Goal: Task Accomplishment & Management: Use online tool/utility

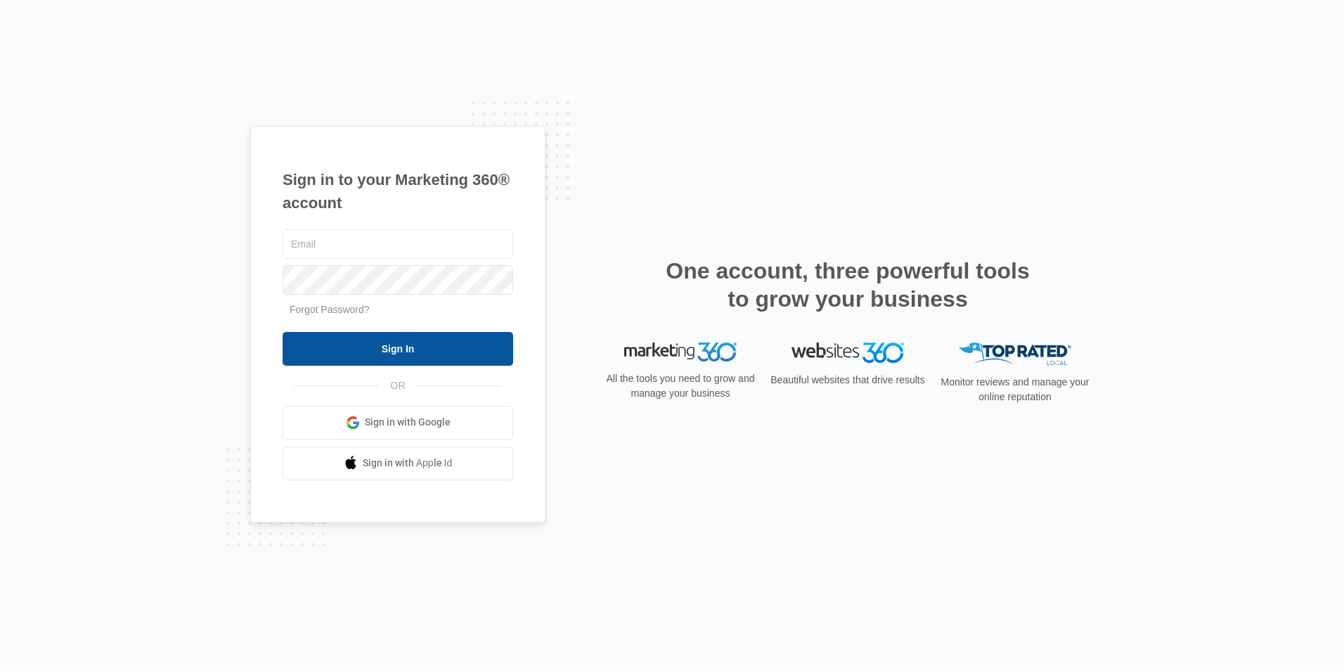
type input "[EMAIL_ADDRESS][DOMAIN_NAME]"
click at [404, 356] on input "Sign In" at bounding box center [398, 349] width 231 height 34
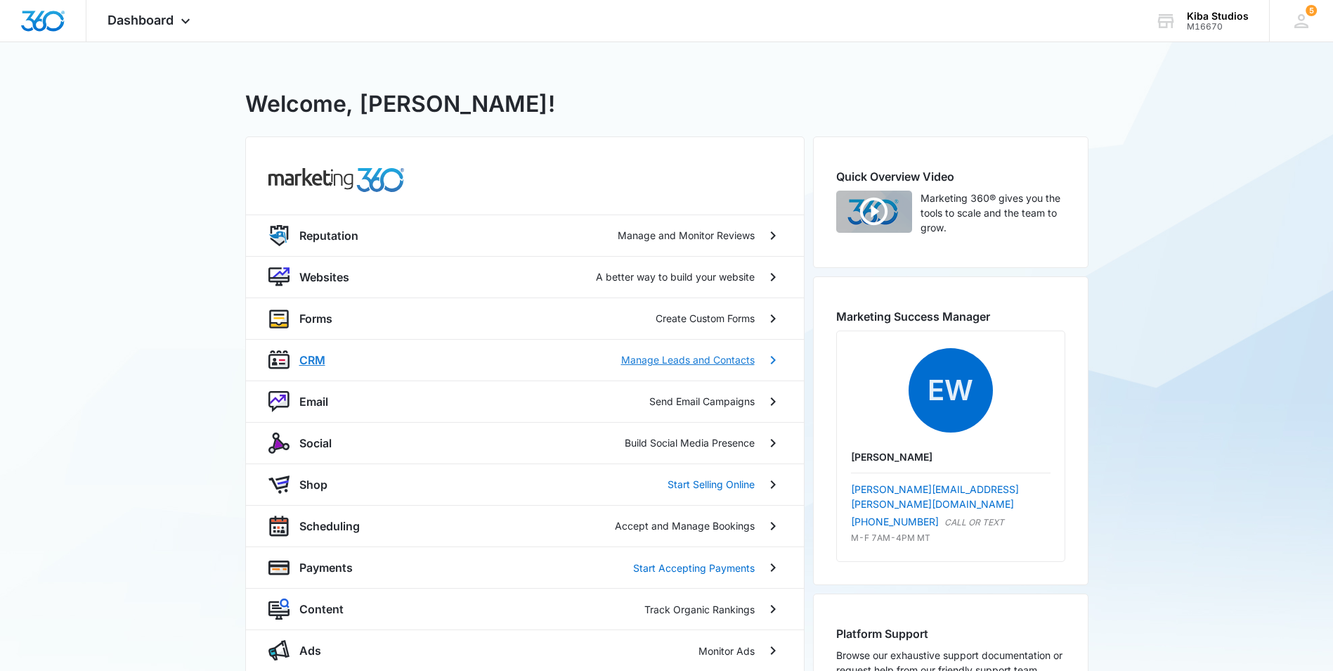
click at [320, 360] on p "CRM" at bounding box center [312, 359] width 26 height 17
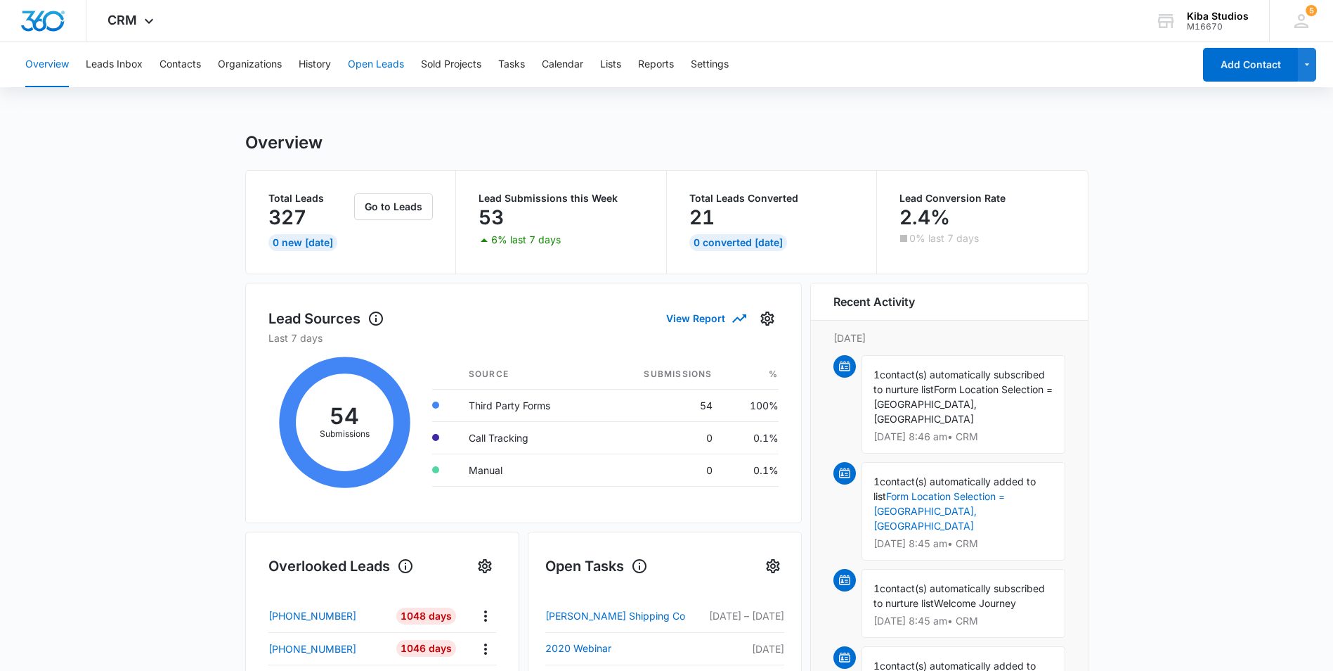
click at [399, 65] on button "Open Leads" at bounding box center [376, 64] width 56 height 45
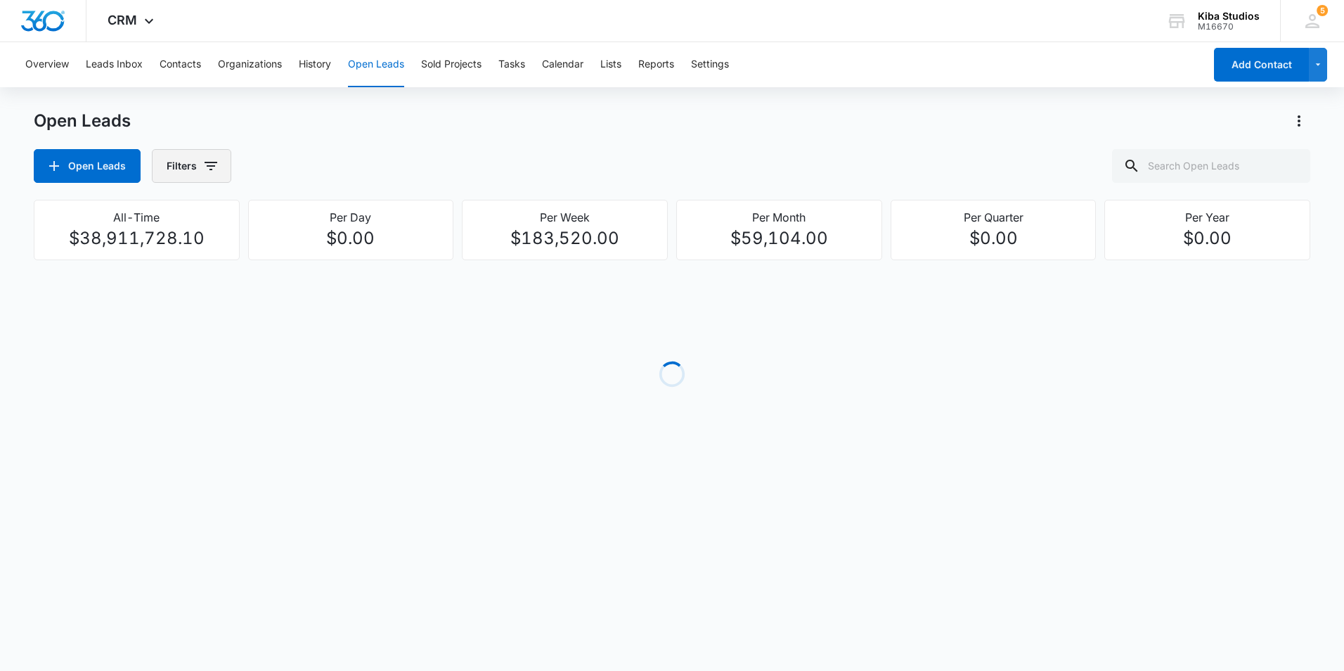
click at [207, 167] on icon "button" at bounding box center [211, 166] width 13 height 8
click at [320, 255] on icon "Show Assigned To filters" at bounding box center [318, 253] width 17 height 17
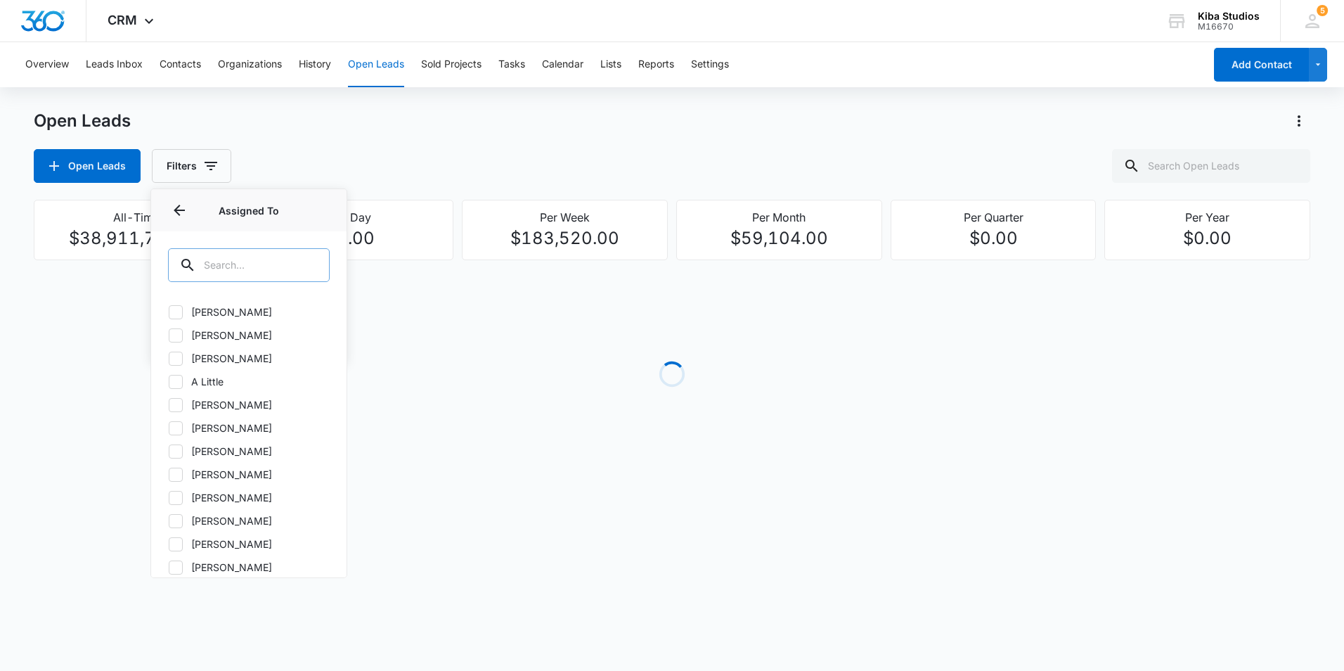
click at [286, 256] on input "text" at bounding box center [249, 265] width 162 height 34
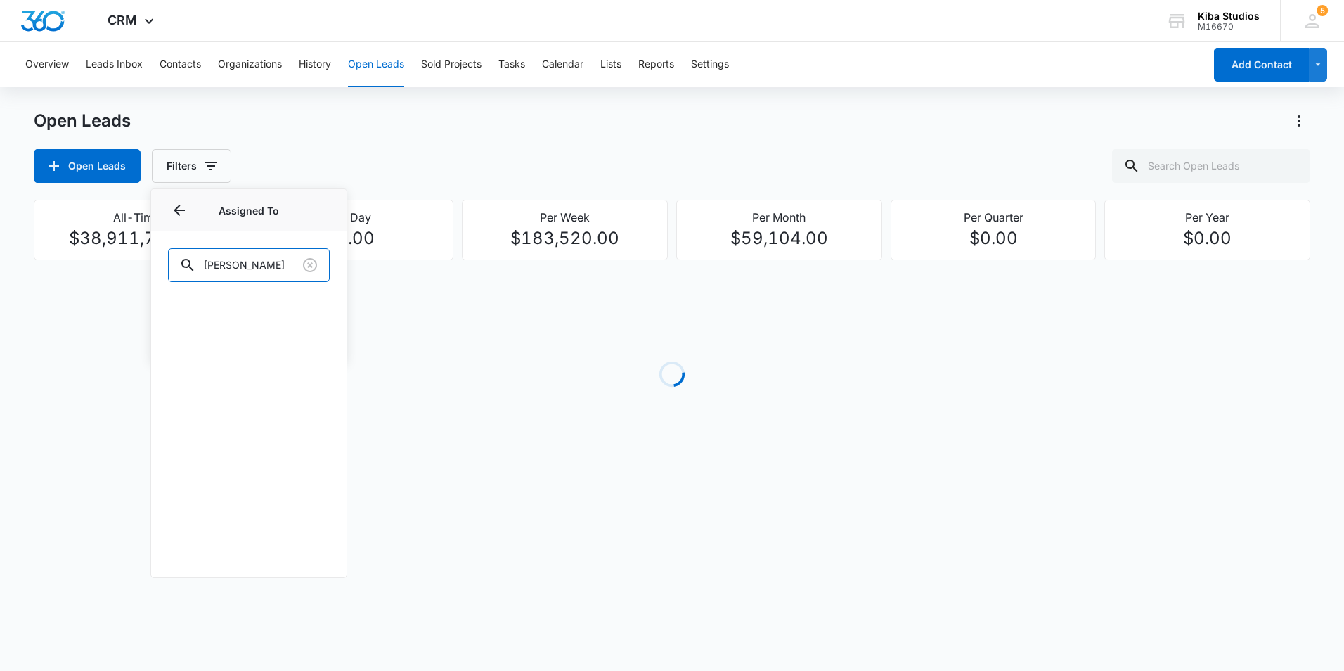
type input "[PERSON_NAME]"
